Goal: Task Accomplishment & Management: Manage account settings

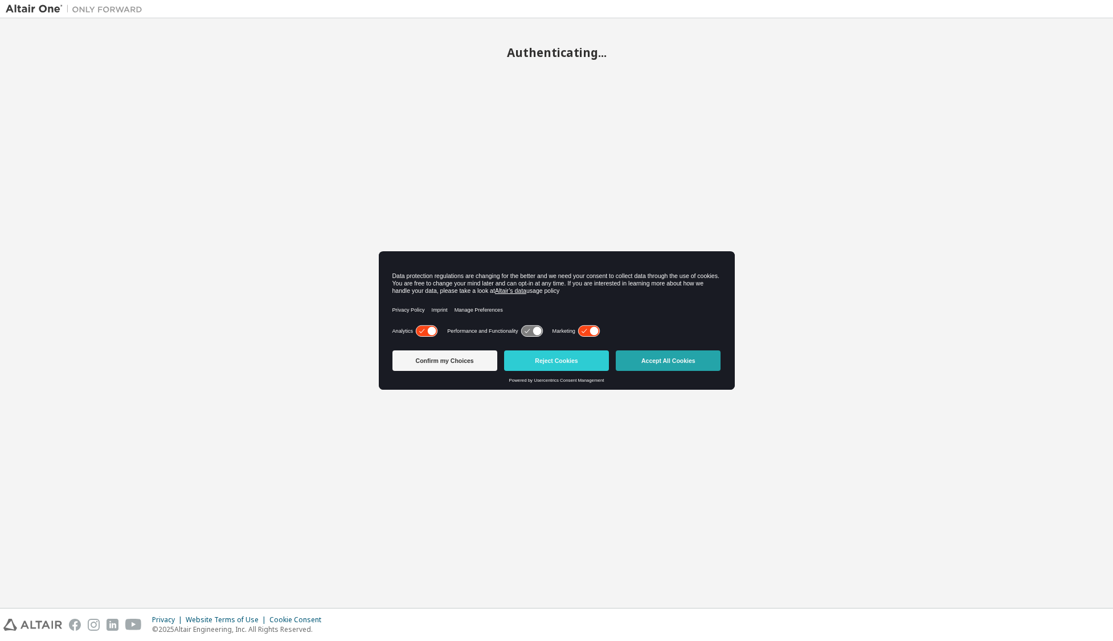
click at [668, 364] on button "Accept All Cookies" at bounding box center [668, 360] width 105 height 20
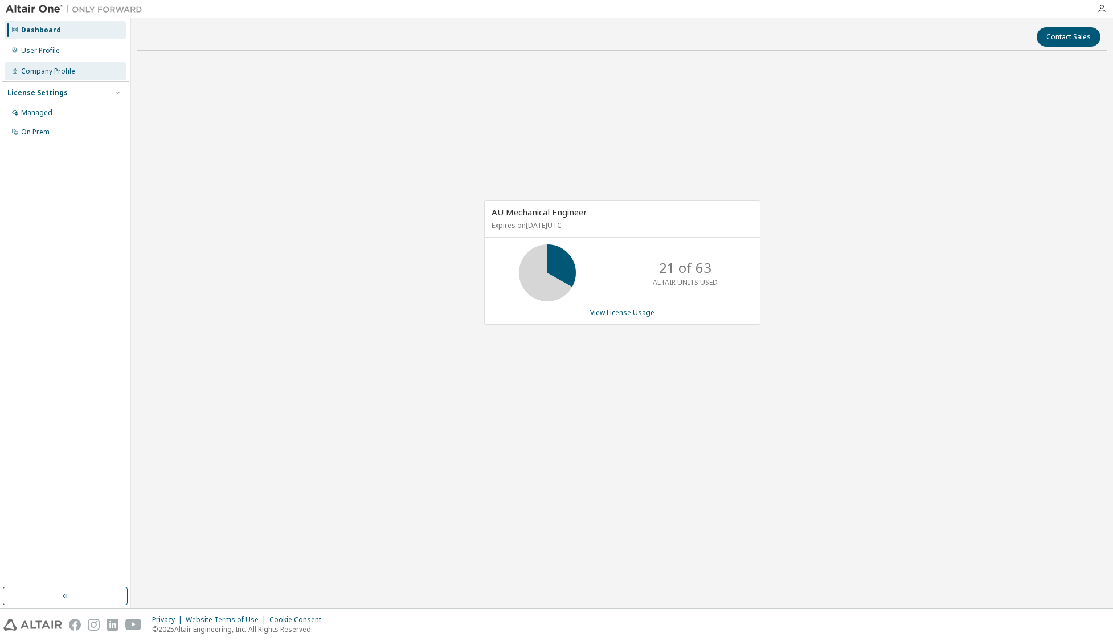
click at [63, 71] on div "Company Profile" at bounding box center [48, 71] width 54 height 9
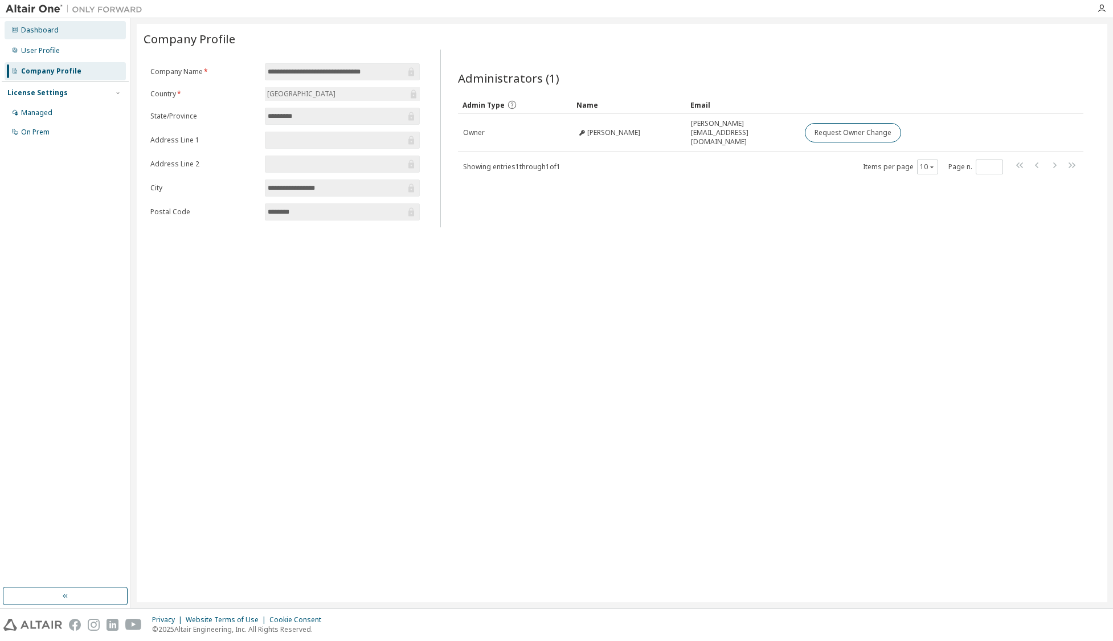
click at [53, 32] on div "Dashboard" at bounding box center [40, 30] width 38 height 9
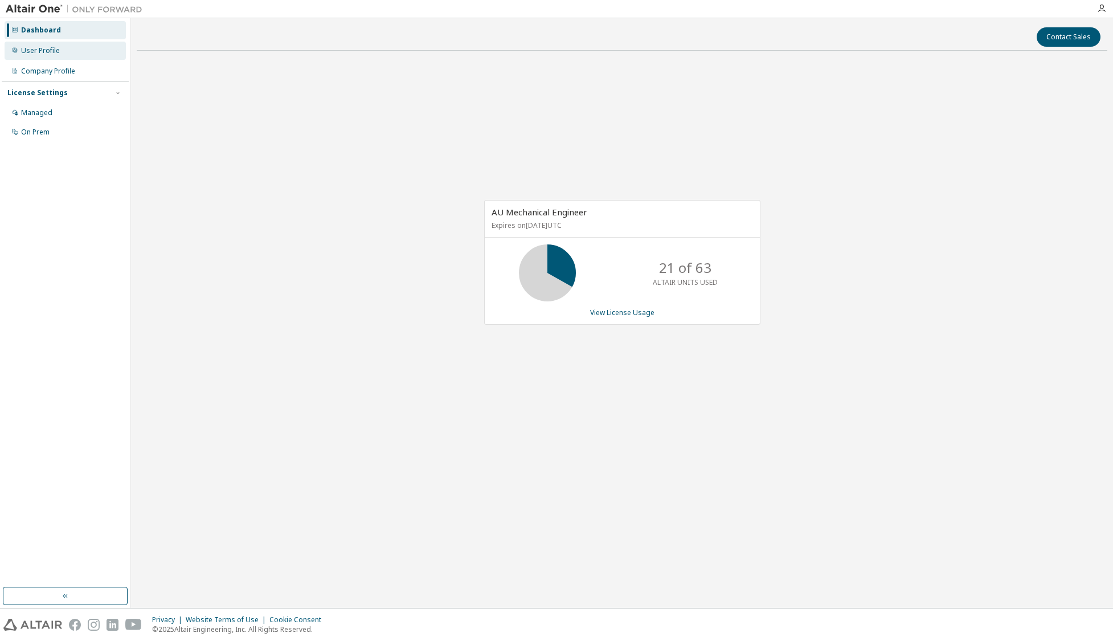
click at [56, 57] on div "User Profile" at bounding box center [65, 51] width 121 height 18
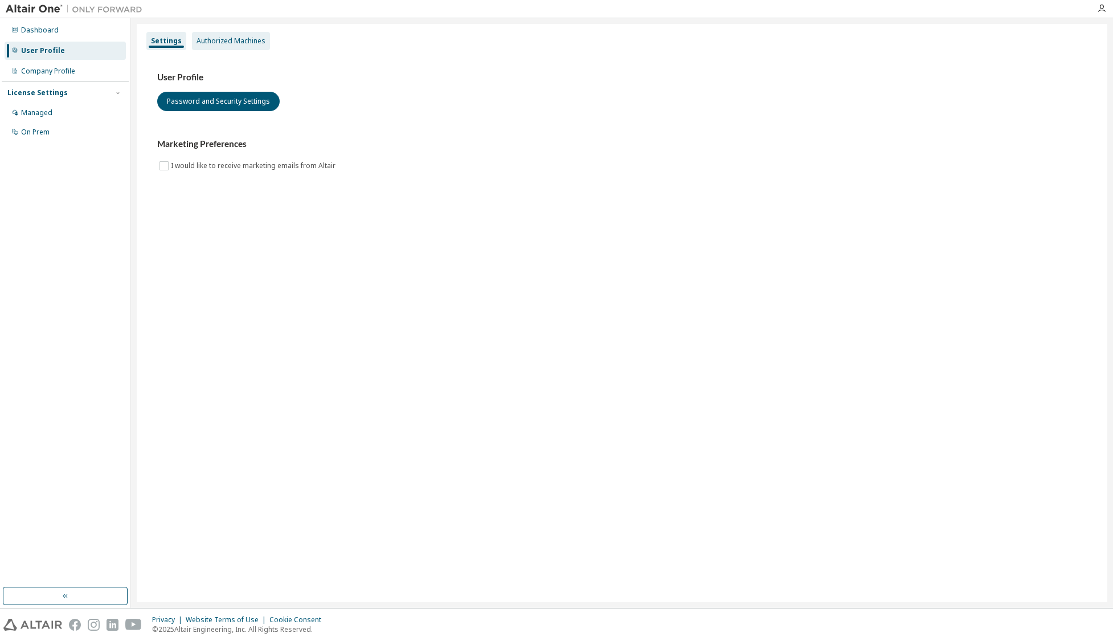
click at [241, 39] on div "Authorized Machines" at bounding box center [230, 40] width 69 height 9
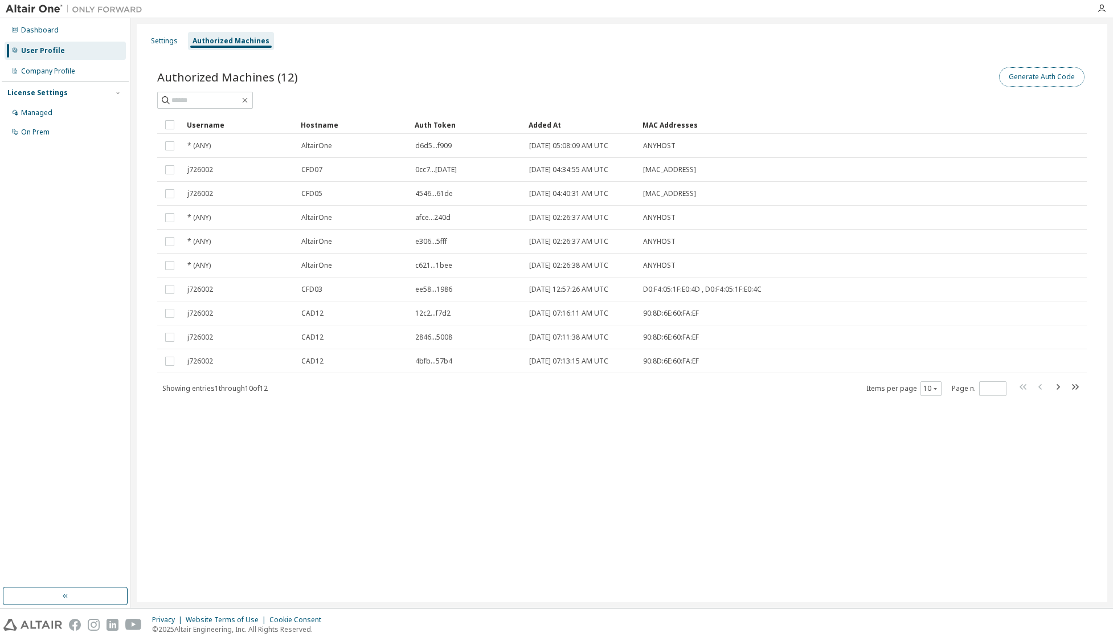
click at [1036, 77] on button "Generate Auth Code" at bounding box center [1041, 76] width 85 height 19
